Goal: Contribute content

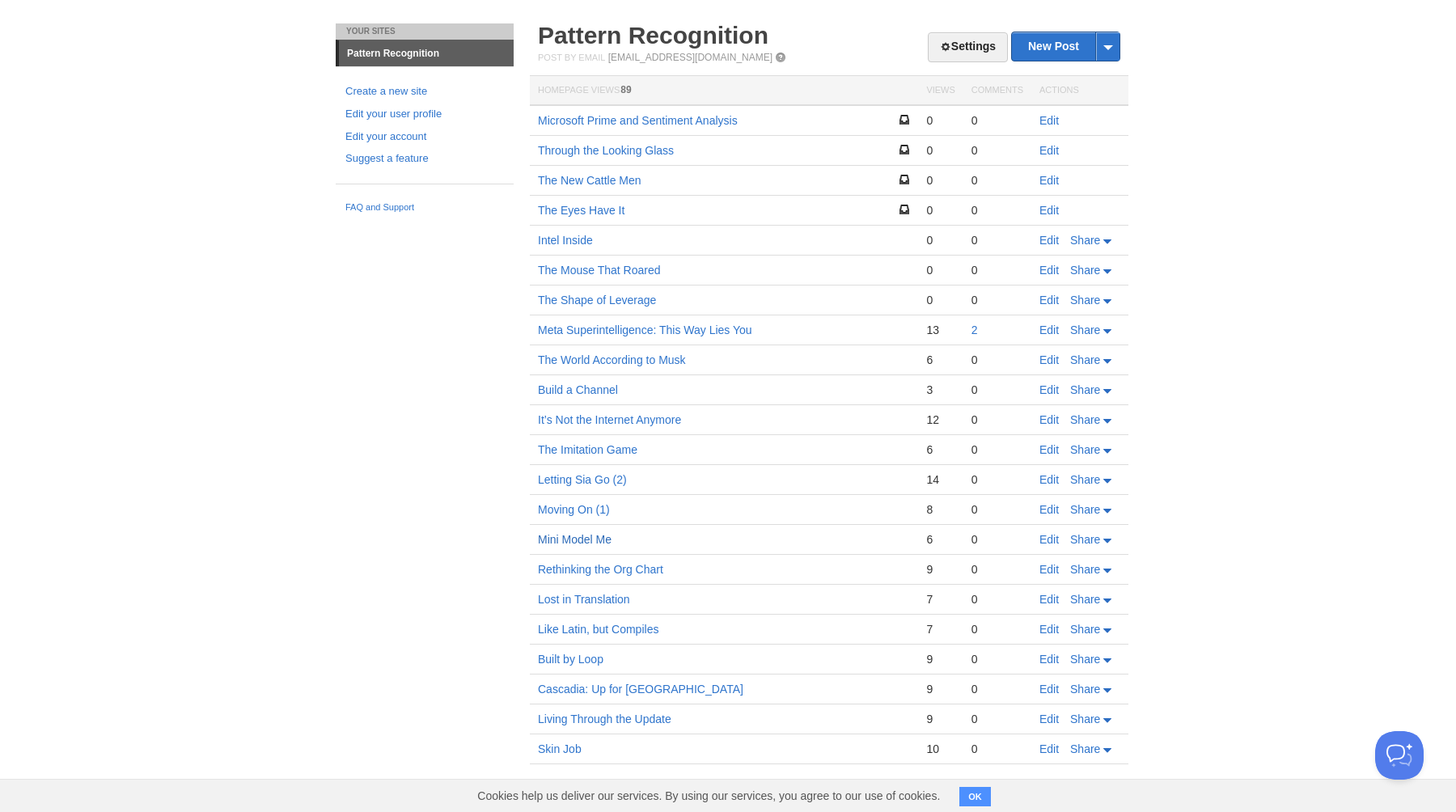
click at [568, 541] on link "Mini Model Me" at bounding box center [575, 539] width 73 height 13
click at [1049, 540] on link "Edit" at bounding box center [1049, 539] width 19 height 13
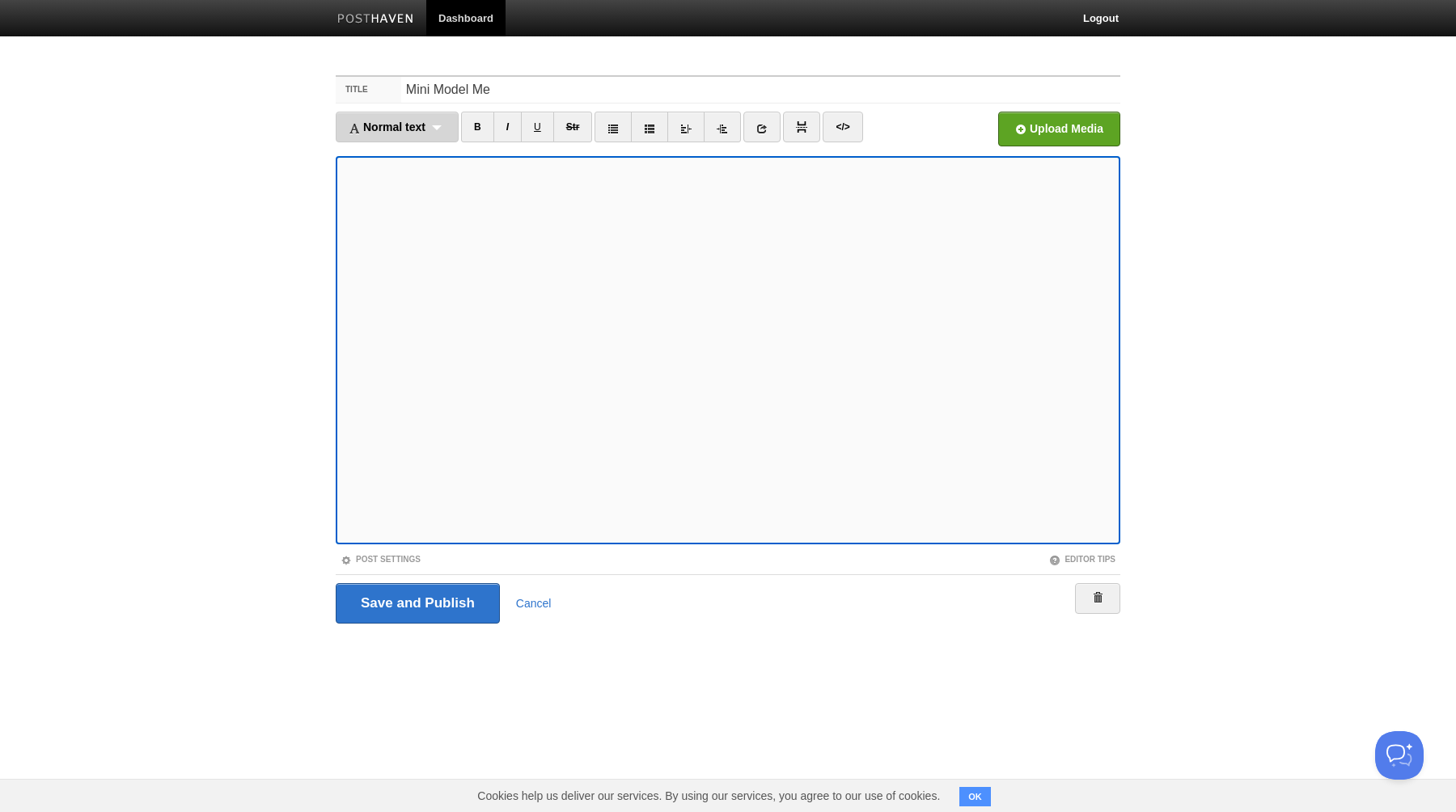
click at [443, 126] on div "Normal text Normal text Heading 1 Heading 2 Heading 3" at bounding box center [397, 127] width 123 height 31
click at [390, 155] on link "Normal text" at bounding box center [397, 155] width 122 height 25
click at [490, 131] on link "I" at bounding box center [493, 127] width 28 height 31
click at [491, 131] on link "I" at bounding box center [493, 127] width 28 height 31
click at [491, 130] on link "I" at bounding box center [493, 127] width 28 height 31
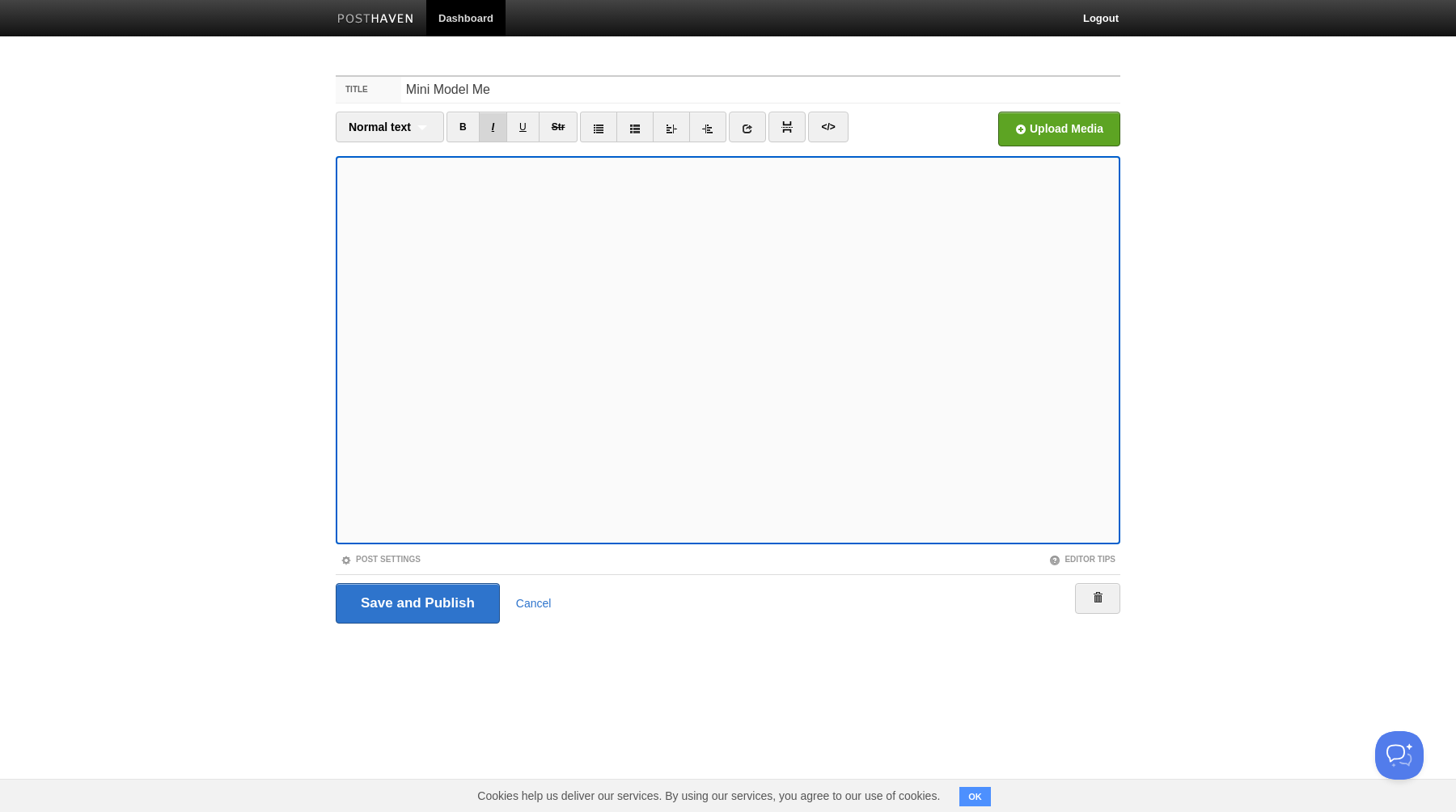
click at [495, 133] on link "I" at bounding box center [493, 127] width 28 height 31
click at [712, 128] on icon at bounding box center [708, 128] width 11 height 11
click at [464, 129] on link "B" at bounding box center [463, 127] width 33 height 31
click at [462, 133] on link "B" at bounding box center [463, 127] width 33 height 31
click at [468, 130] on link "B" at bounding box center [463, 127] width 33 height 31
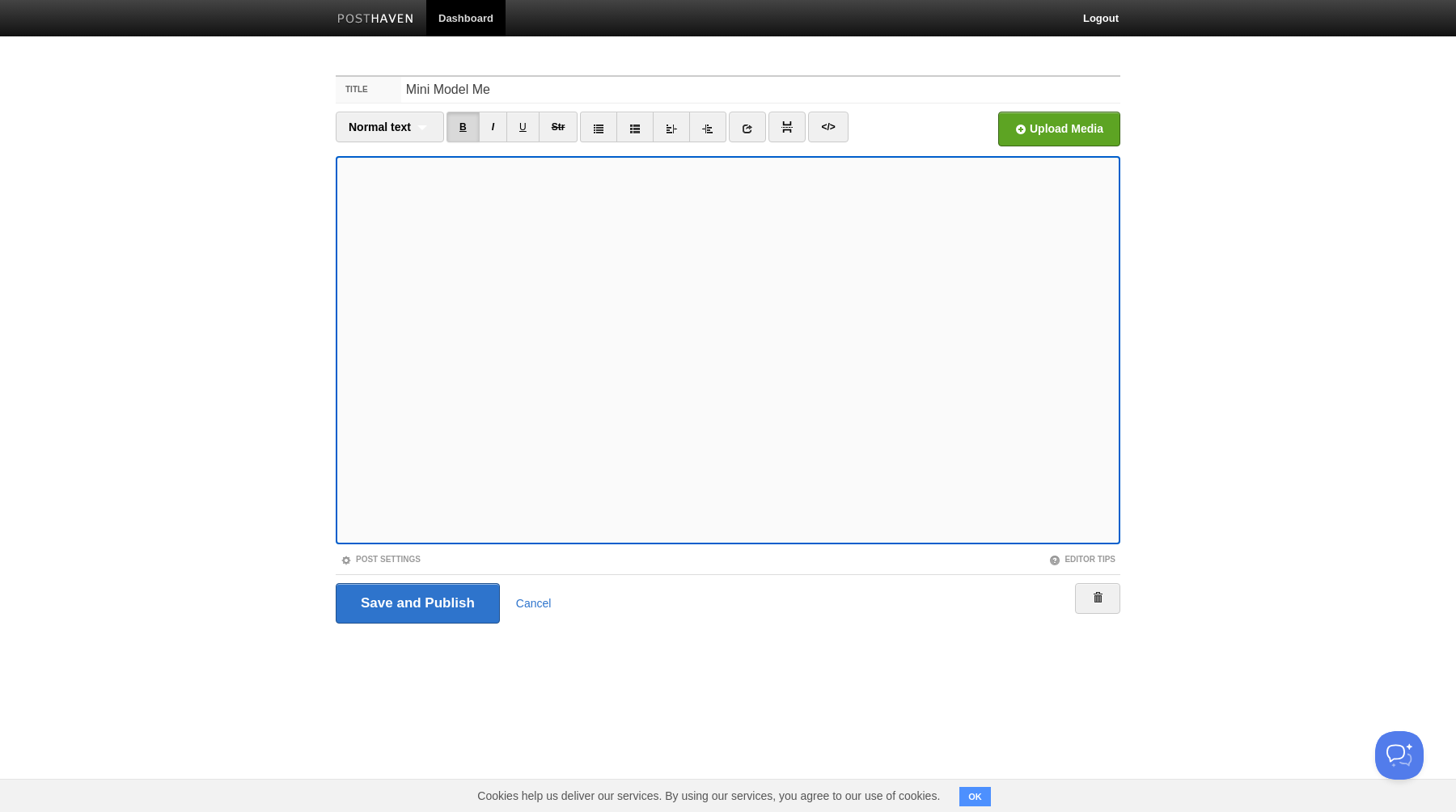
click at [462, 135] on link "B" at bounding box center [463, 127] width 33 height 31
click at [492, 129] on link "I" at bounding box center [493, 127] width 28 height 31
click at [435, 596] on input "Save and Publish" at bounding box center [418, 603] width 164 height 40
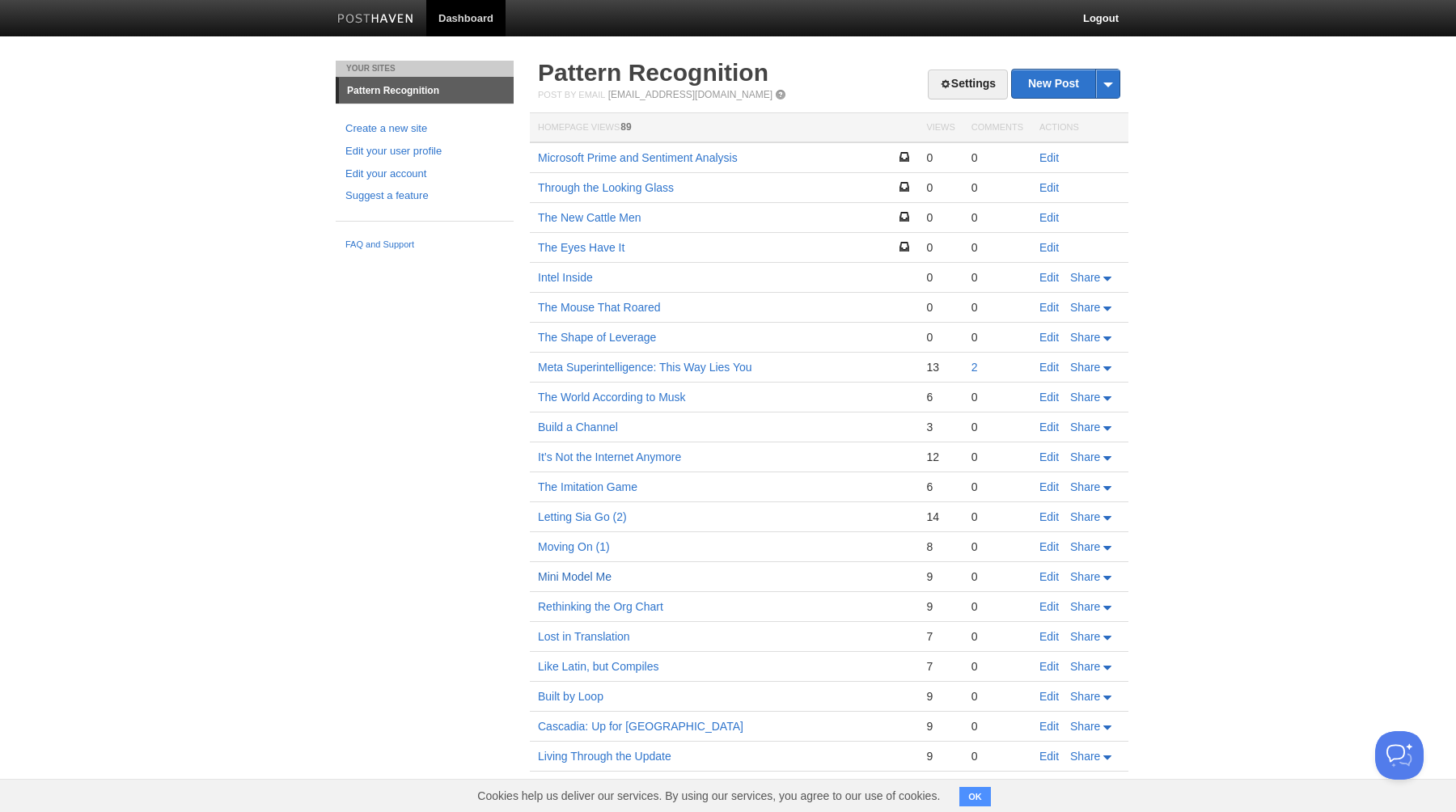
click at [580, 577] on link "Mini Model Me" at bounding box center [575, 577] width 73 height 13
click at [566, 546] on link "Moving On (1)" at bounding box center [574, 547] width 72 height 13
click at [569, 516] on link "Letting Sia Go (2)" at bounding box center [582, 517] width 89 height 13
